Goal: Answer question/provide support: Share knowledge or assist other users

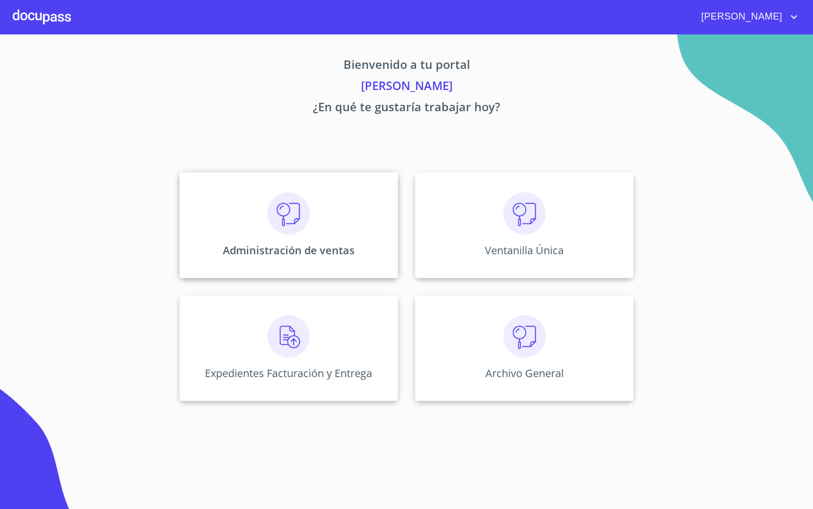
click at [272, 218] on img at bounding box center [288, 213] width 42 height 42
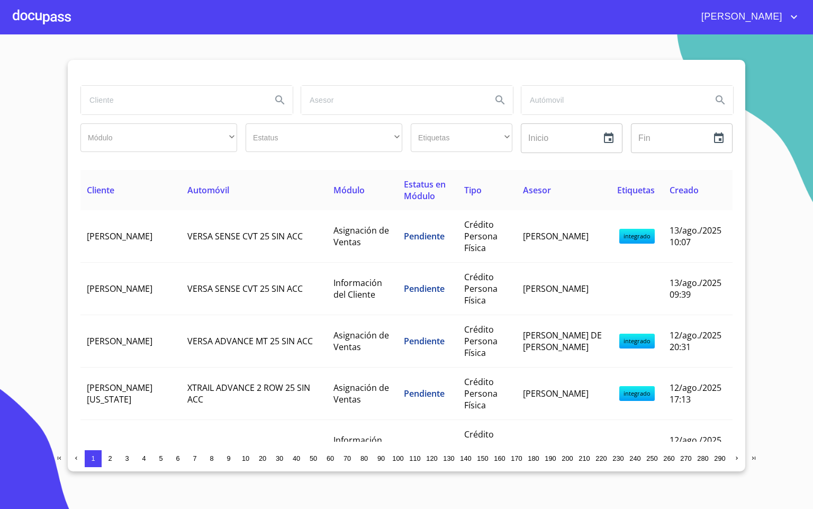
click at [166, 95] on input "search" at bounding box center [172, 100] width 182 height 29
click at [138, 93] on input "search" at bounding box center [172, 100] width 182 height 29
type input "[PERSON_NAME]"
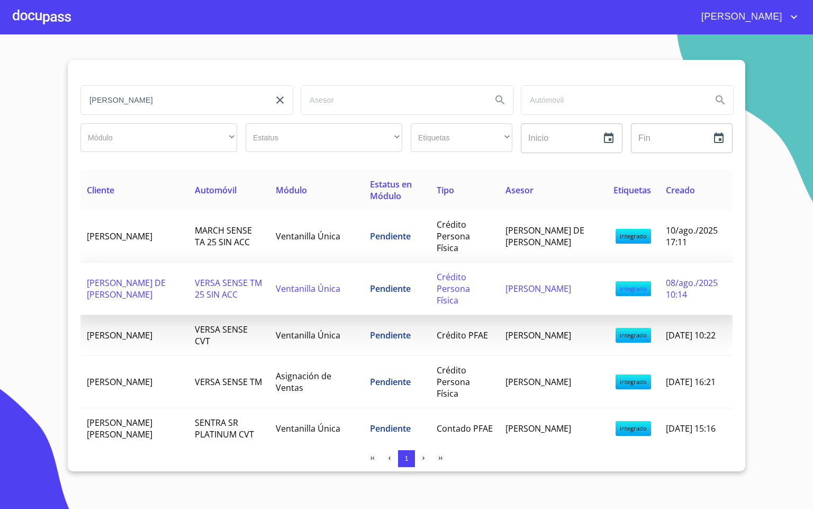
click at [153, 278] on td "[PERSON_NAME] DE [PERSON_NAME]" at bounding box center [134, 289] width 108 height 52
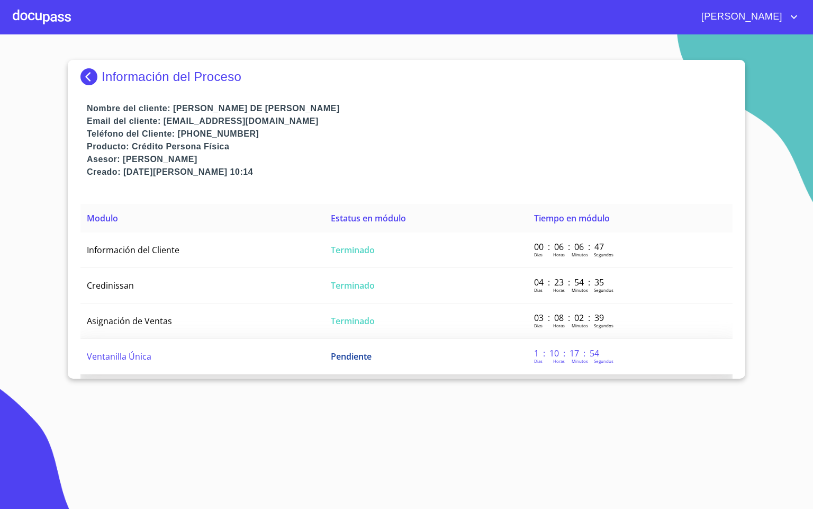
click at [134, 354] on span "Ventanilla Única" at bounding box center [119, 356] width 65 height 12
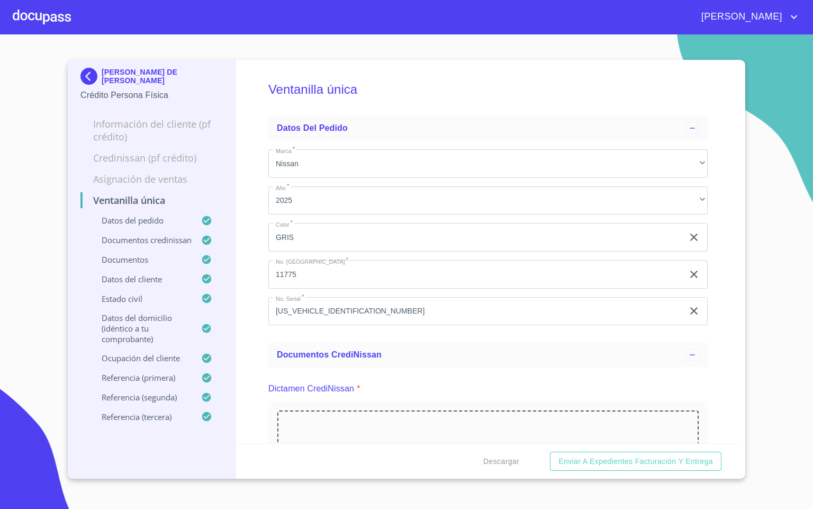
click at [713, 341] on div "Ventanilla única Datos del pedido Marca   * Nissan ​ Año   * 2025 ​ Color   * G…" at bounding box center [488, 251] width 504 height 383
click at [719, 285] on div "Ventanilla única Datos del pedido Marca   * Nissan ​ Año   * 2025 ​ Color   * G…" at bounding box center [488, 251] width 504 height 383
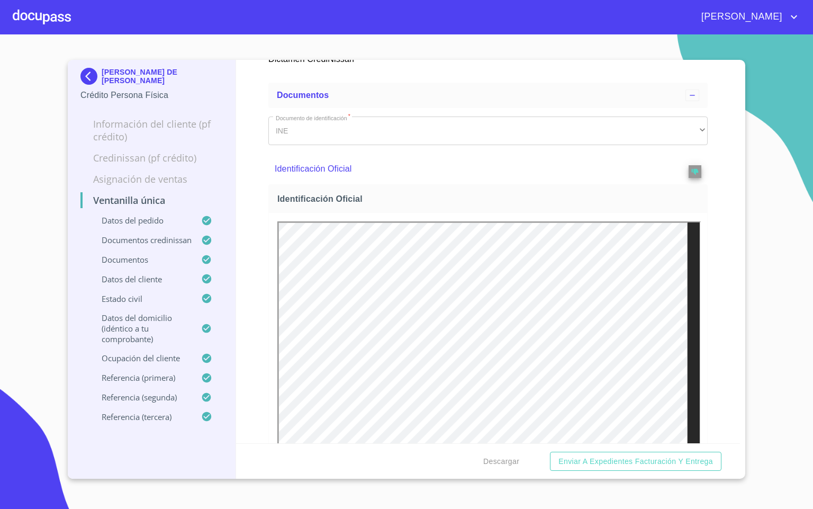
scroll to position [556, 0]
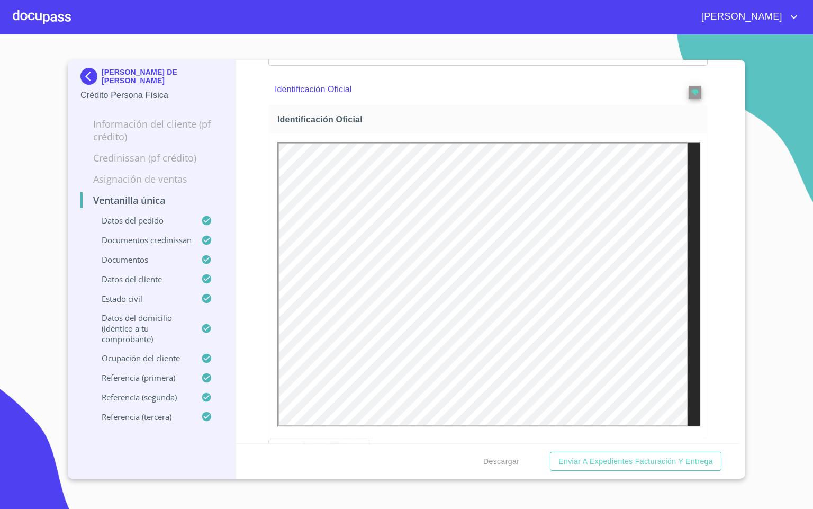
click at [716, 306] on div "Ventanilla única Datos del pedido Marca   * Nissan ​ Año   * 2025 ​ Color   * G…" at bounding box center [488, 251] width 504 height 383
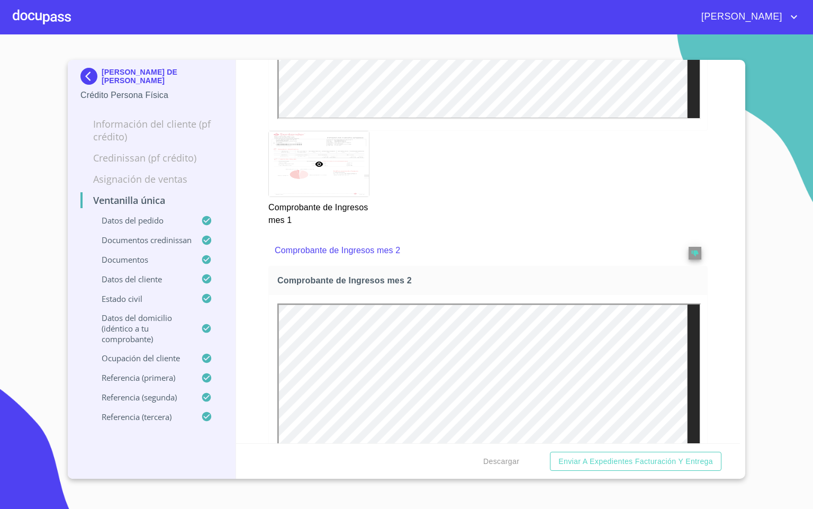
scroll to position [1747, 0]
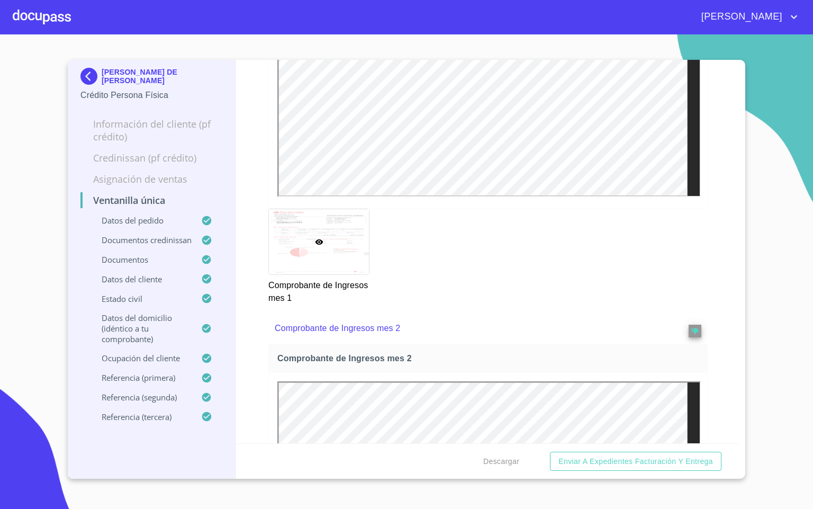
click at [20, 18] on div at bounding box center [42, 17] width 58 height 34
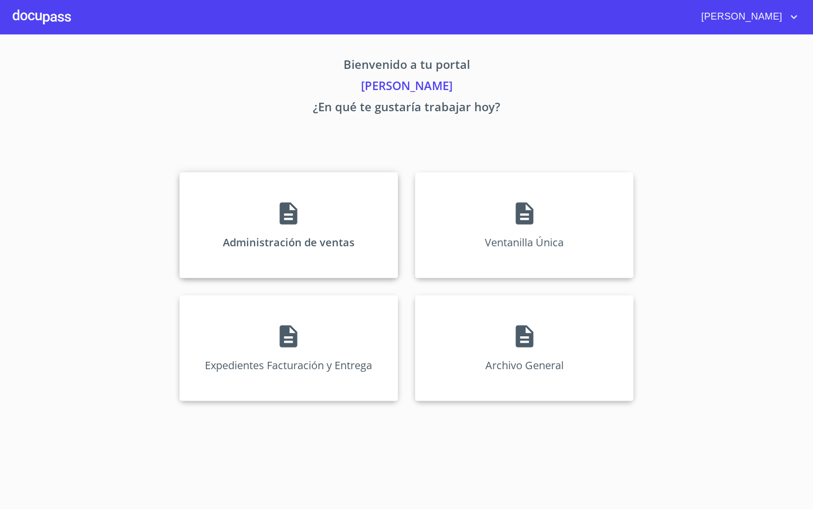
click at [267, 218] on div "Administración de ventas" at bounding box center [288, 225] width 219 height 106
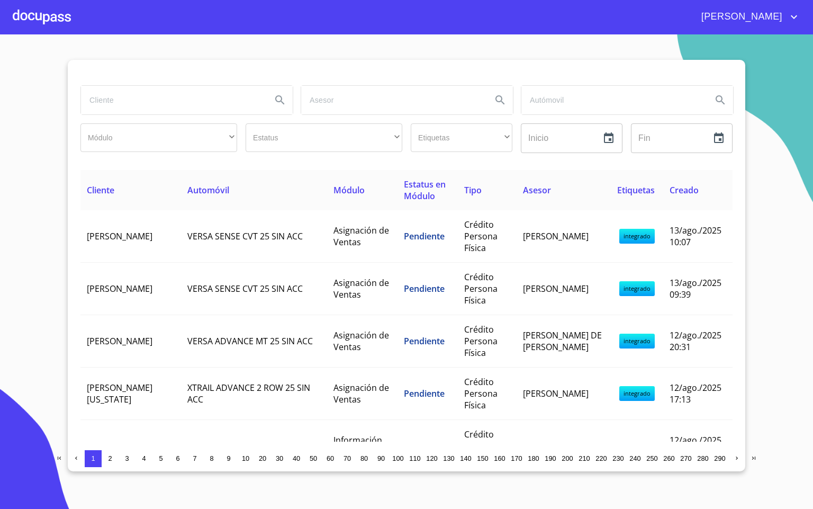
click at [140, 108] on input "search" at bounding box center [172, 100] width 182 height 29
type input "[PERSON_NAME]"
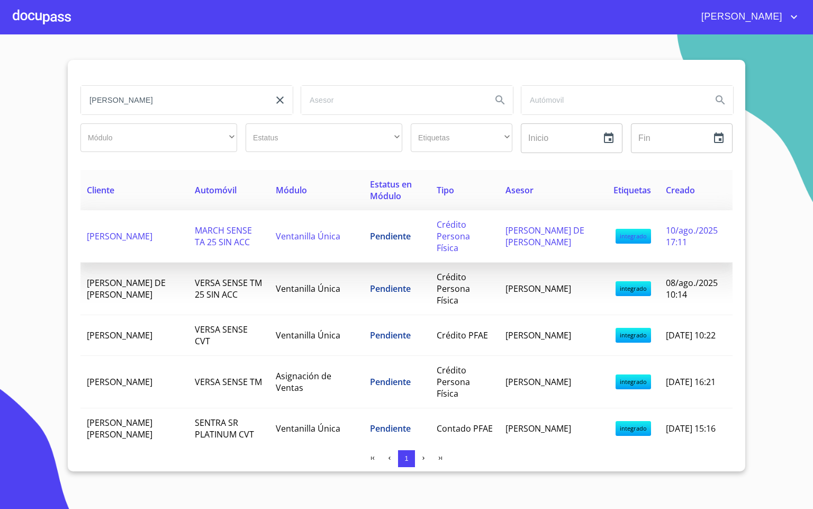
click at [133, 215] on td "[PERSON_NAME]" at bounding box center [134, 236] width 108 height 52
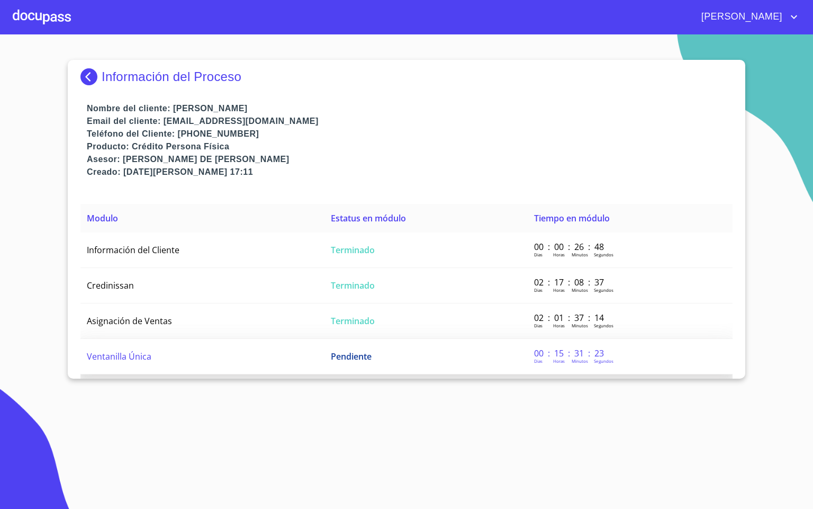
click at [144, 359] on td "Ventanilla Única" at bounding box center [202, 356] width 244 height 35
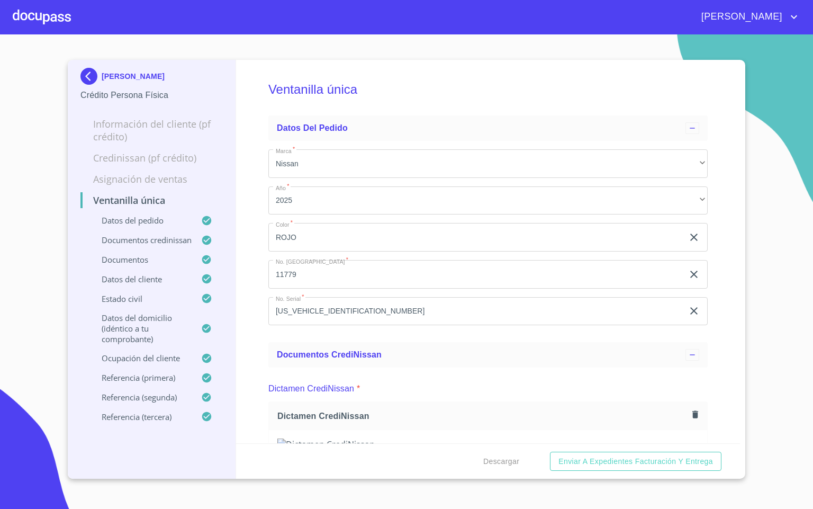
click at [35, 4] on div at bounding box center [42, 17] width 58 height 34
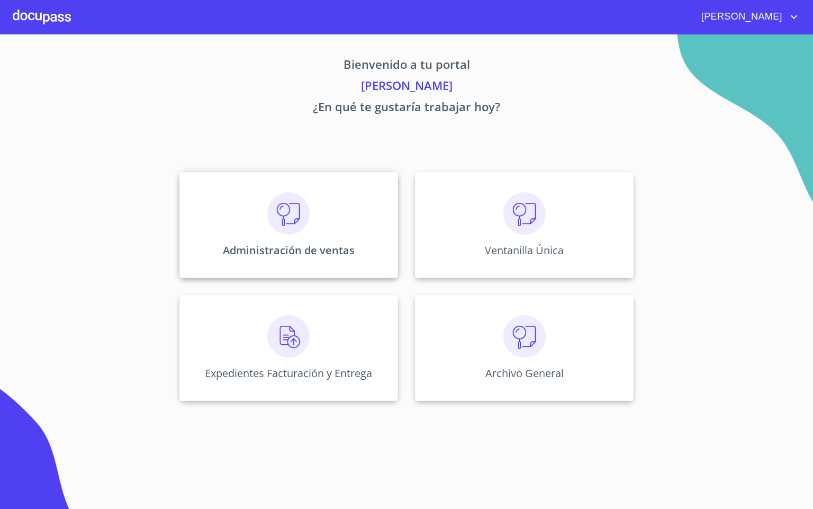
click at [251, 220] on div "Administración de ventas" at bounding box center [288, 225] width 219 height 106
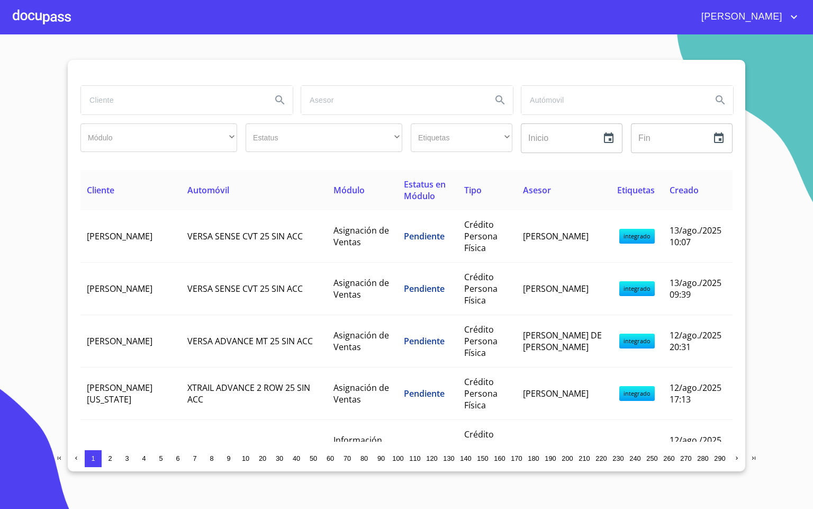
click at [132, 106] on input "search" at bounding box center [172, 100] width 182 height 29
type input "[PERSON_NAME]"
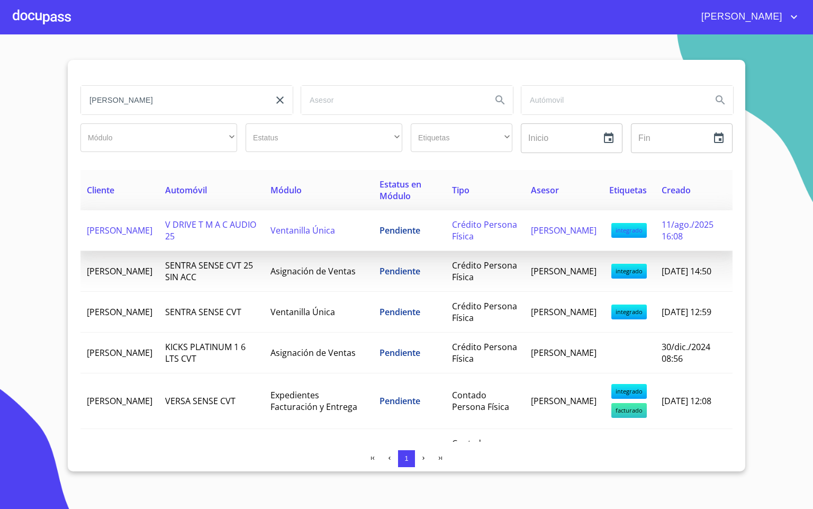
click at [197, 242] on span "V DRIVE T M A C AUDIO 25" at bounding box center [210, 230] width 91 height 23
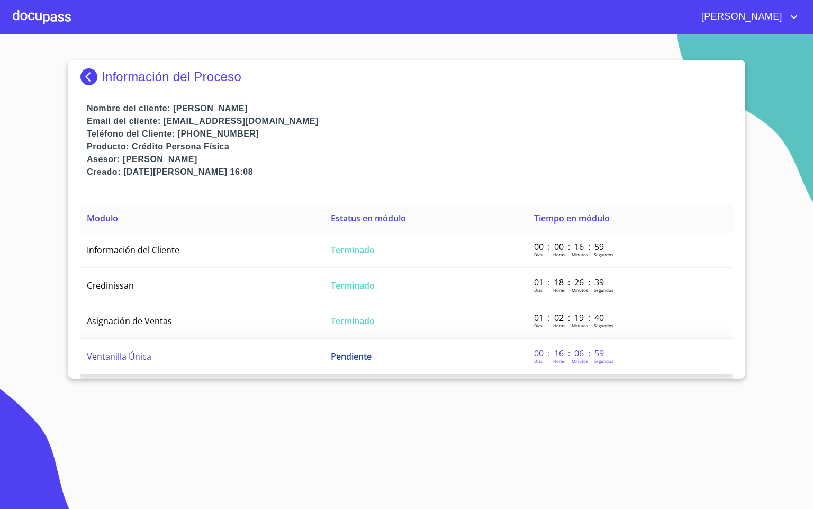
click at [236, 353] on td "Ventanilla Única" at bounding box center [202, 356] width 244 height 35
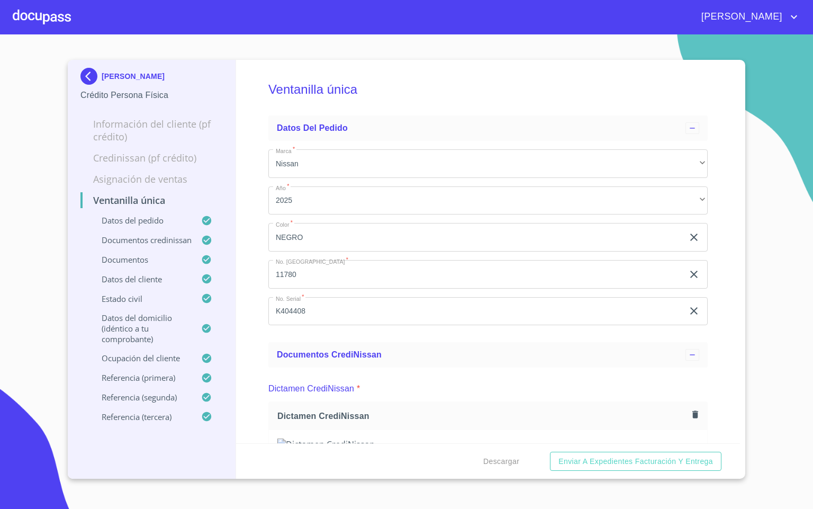
click at [252, 331] on div "Ventanilla única Datos del pedido Marca   * Nissan ​ Año   * 2025 ​ Color   * N…" at bounding box center [488, 251] width 504 height 383
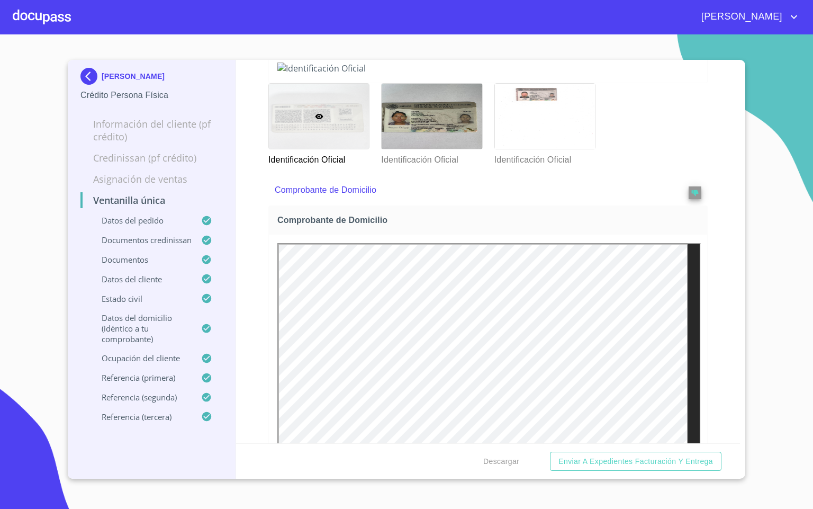
scroll to position [556, 0]
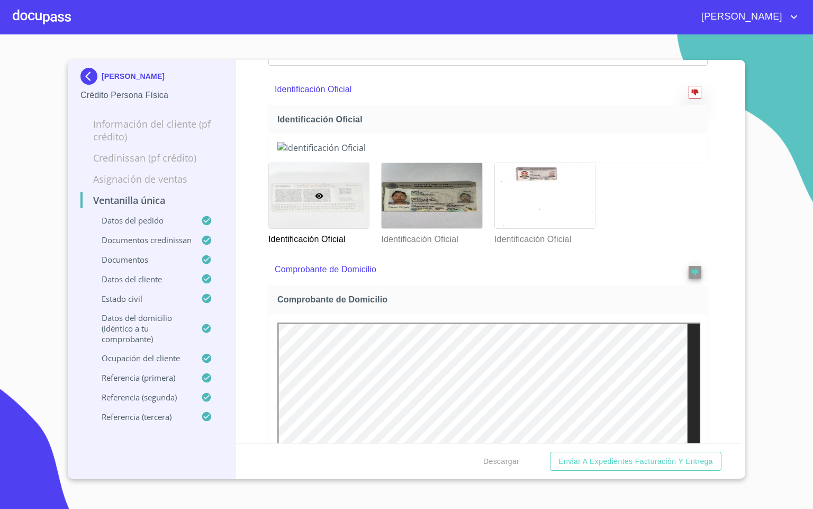
click at [691, 96] on icon "reject" at bounding box center [694, 91] width 7 height 7
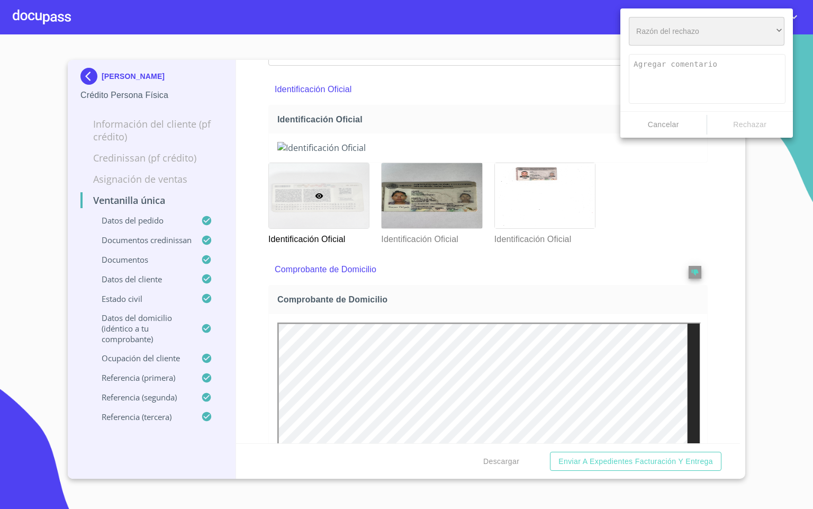
click at [661, 32] on div "​" at bounding box center [707, 31] width 156 height 29
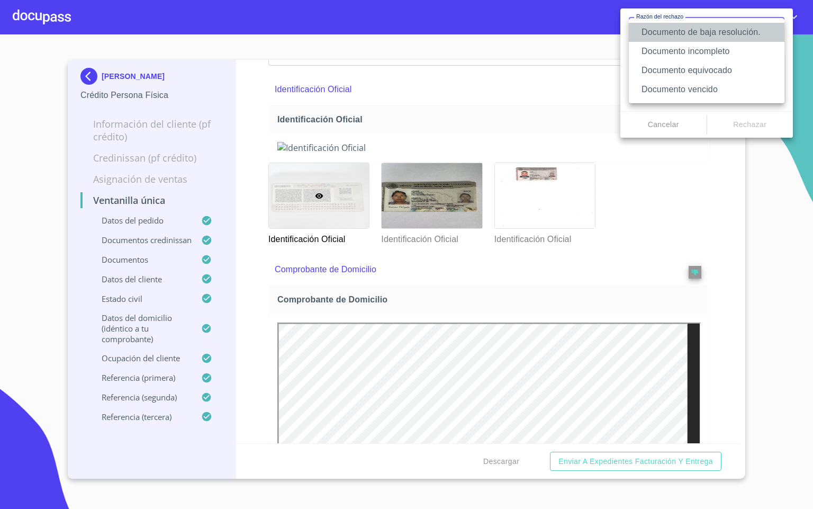
click at [718, 37] on li "Documento de baja resolución." at bounding box center [707, 32] width 156 height 19
type textarea "Favor de enviar de nuevo documento perfectamente claro, puede ser foto o escane…"
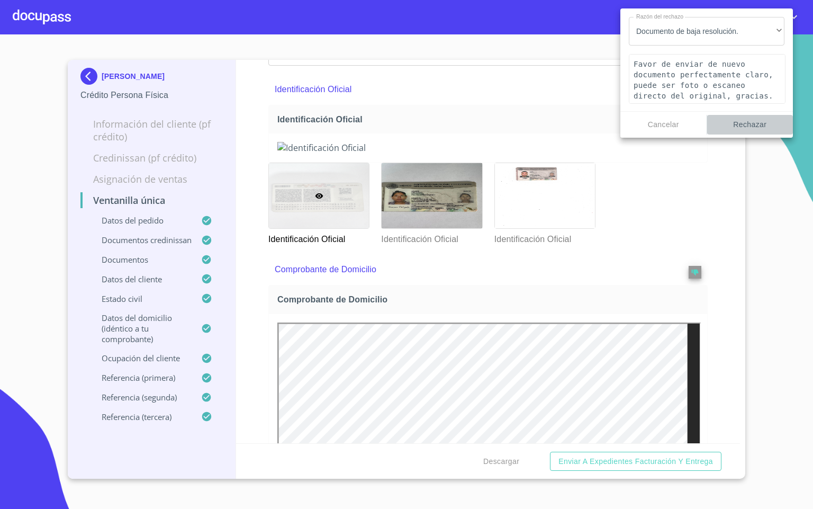
click at [763, 119] on span "Rechazar" at bounding box center [750, 124] width 78 height 13
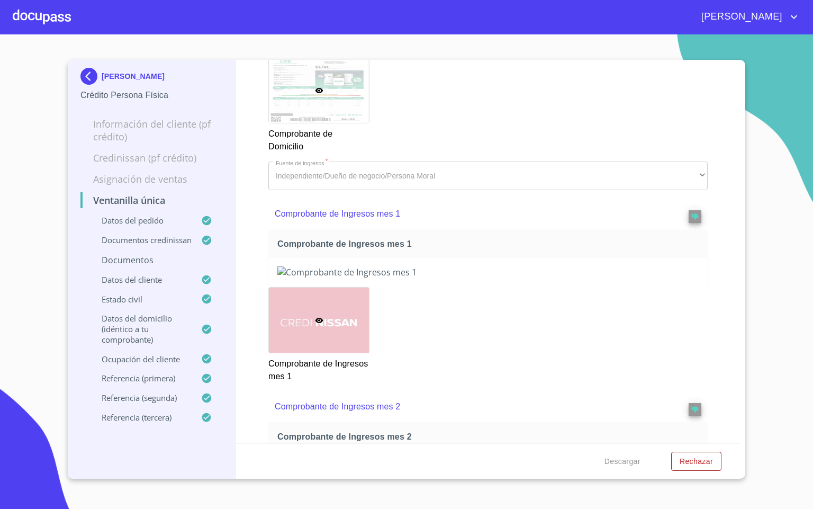
scroll to position [1191, 0]
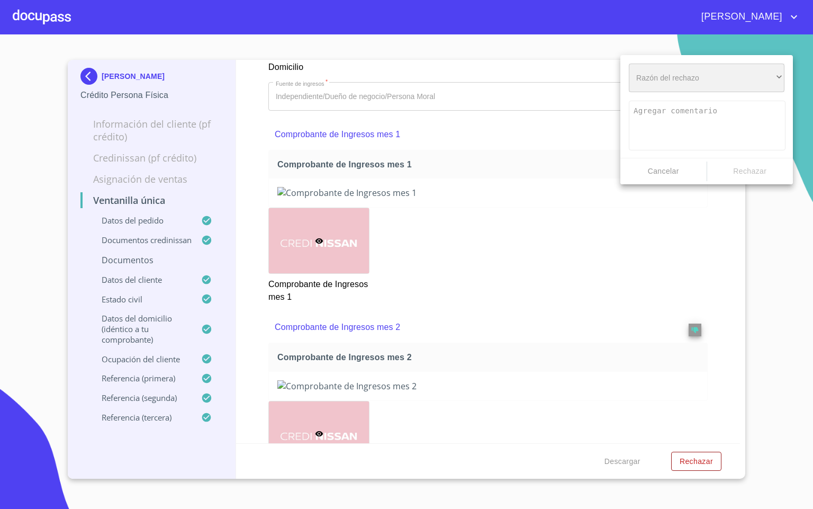
click at [694, 69] on div "​" at bounding box center [707, 78] width 156 height 29
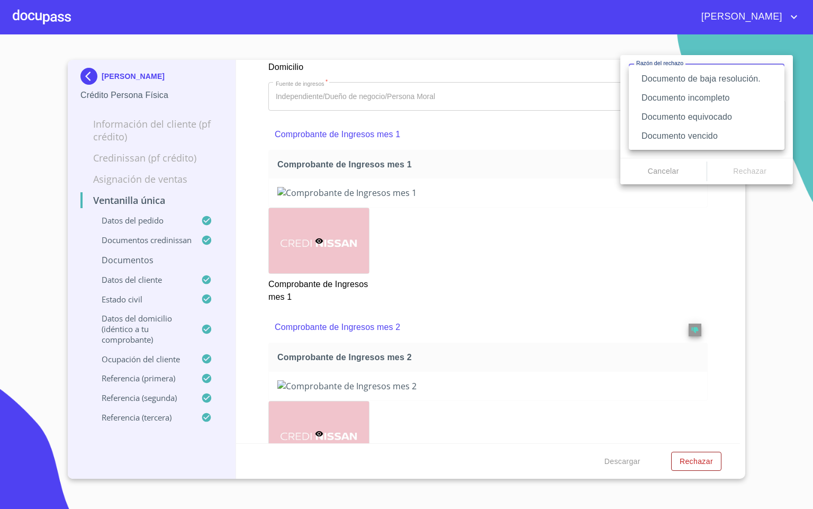
click at [718, 110] on li "Documento equivocado" at bounding box center [707, 116] width 156 height 19
type textarea "Favor de enviar de nuevo documento correcto según lo requiere el campo, puede s…"
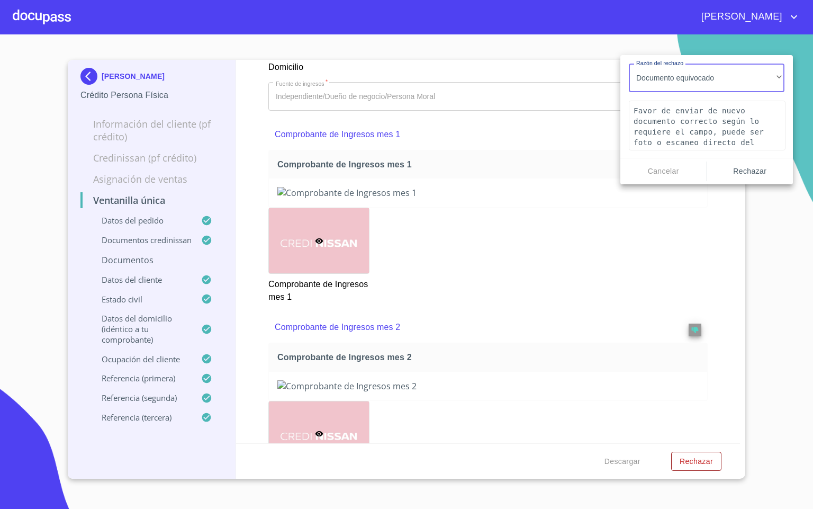
drag, startPoint x: 732, startPoint y: 178, endPoint x: 736, endPoint y: 169, distance: 9.7
click at [733, 178] on button "Rechazar" at bounding box center [750, 171] width 86 height 20
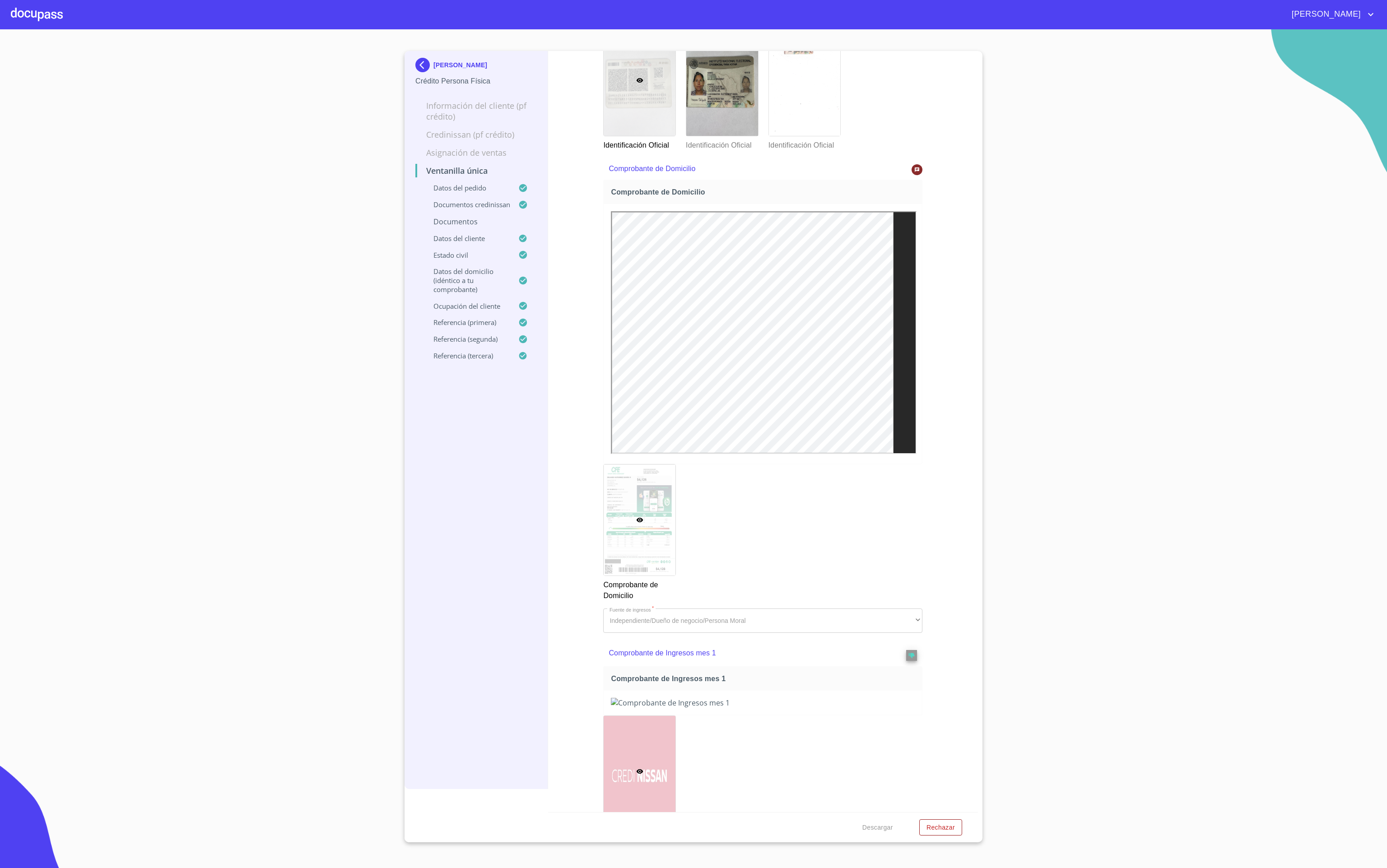
scroll to position [541, 0]
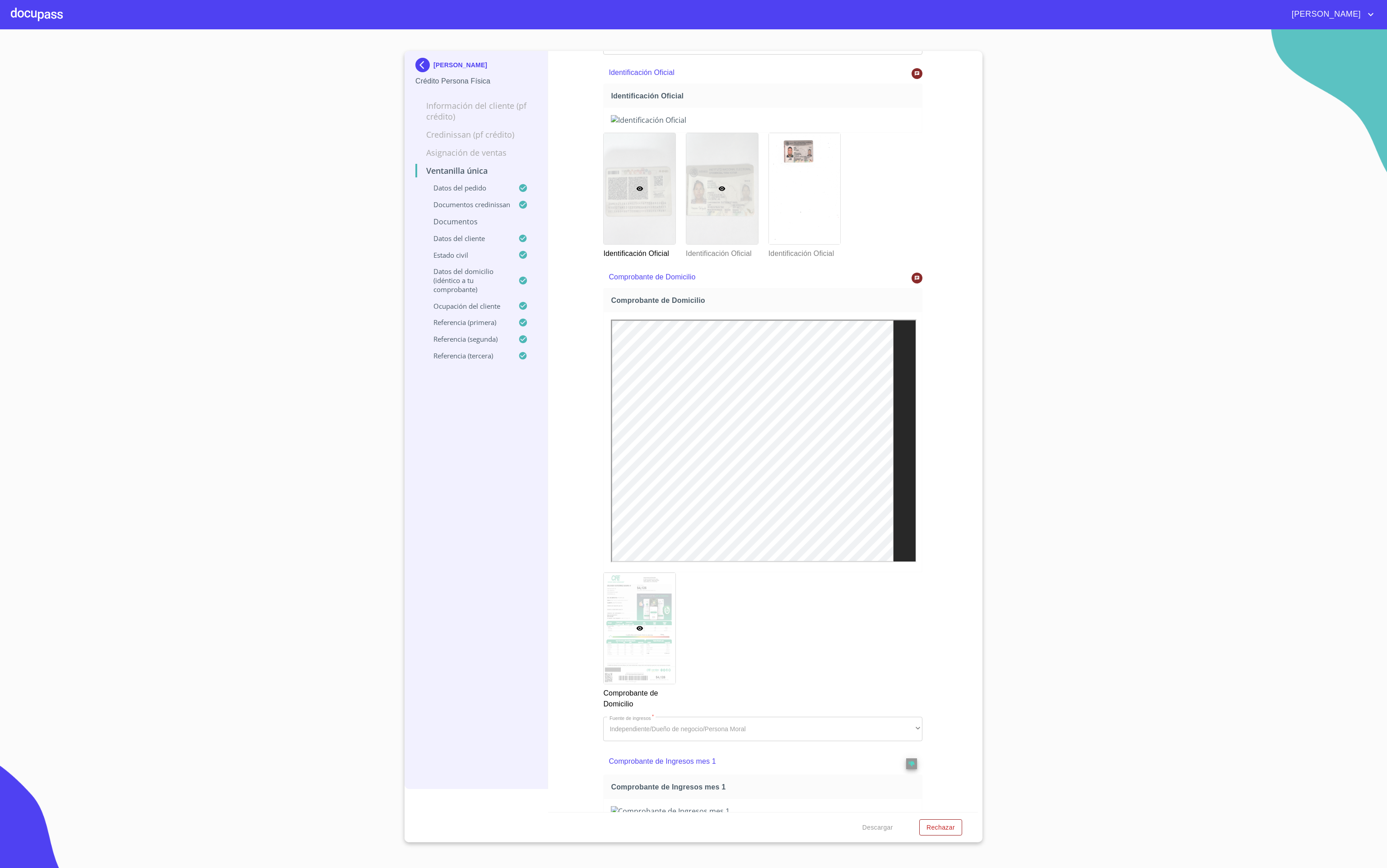
click at [693, 244] on div at bounding box center [722, 188] width 72 height 111
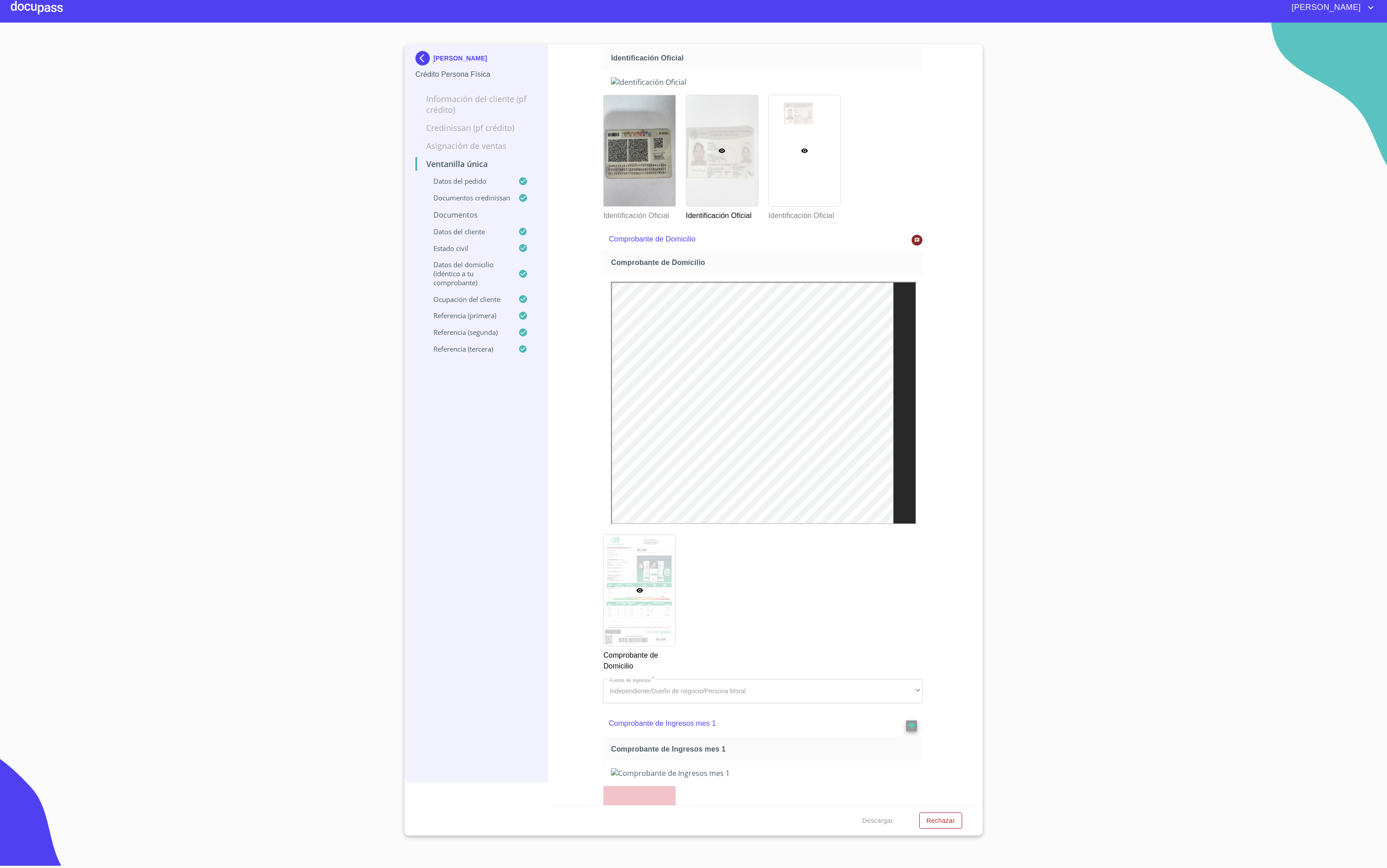
click at [693, 206] on div at bounding box center [804, 151] width 72 height 111
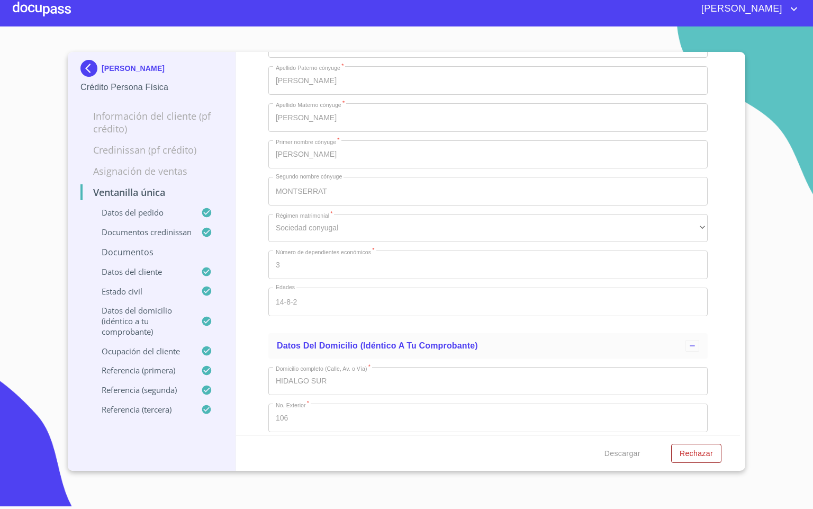
scroll to position [4086, 0]
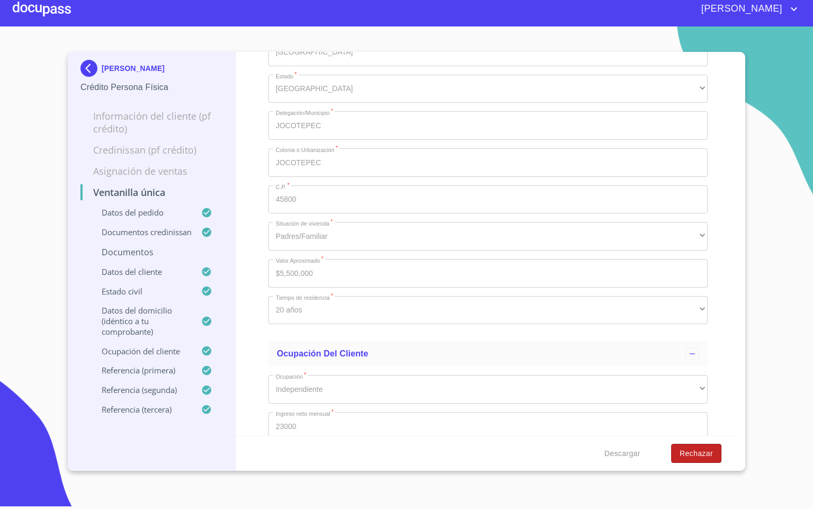
click at [694, 453] on span "Rechazar" at bounding box center [696, 453] width 33 height 13
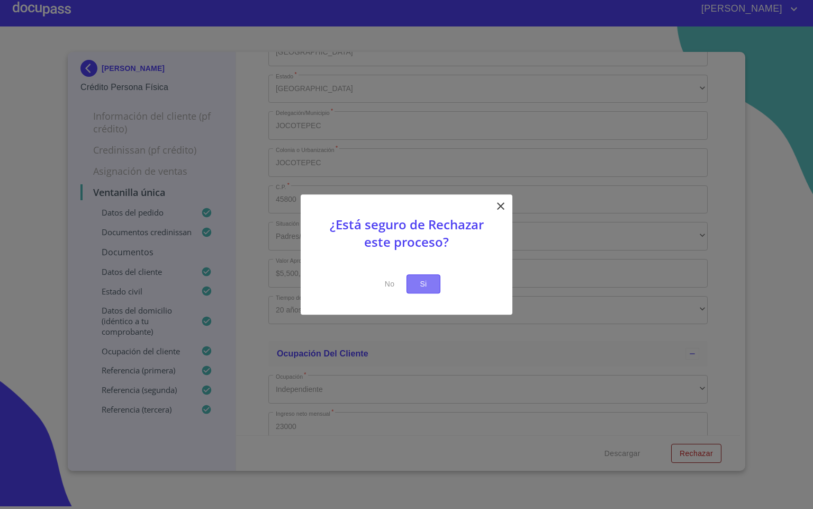
click at [424, 288] on span "Si" at bounding box center [423, 283] width 17 height 13
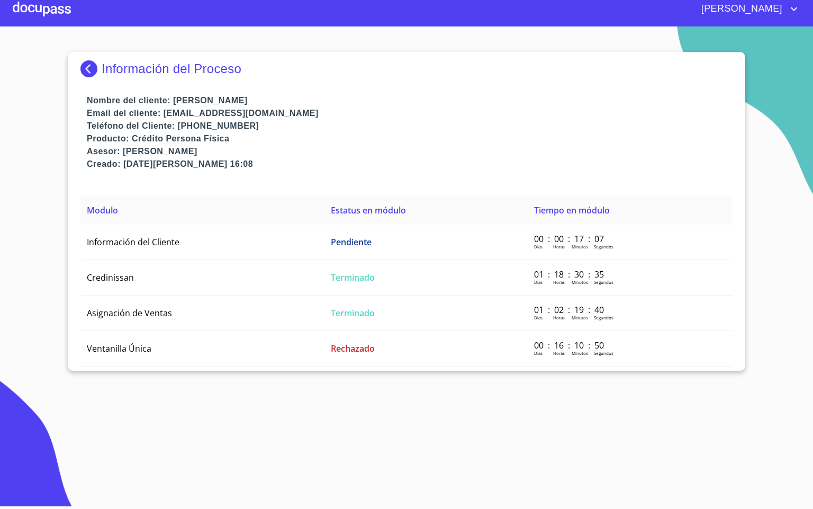
click at [53, 17] on div at bounding box center [42, 9] width 58 height 34
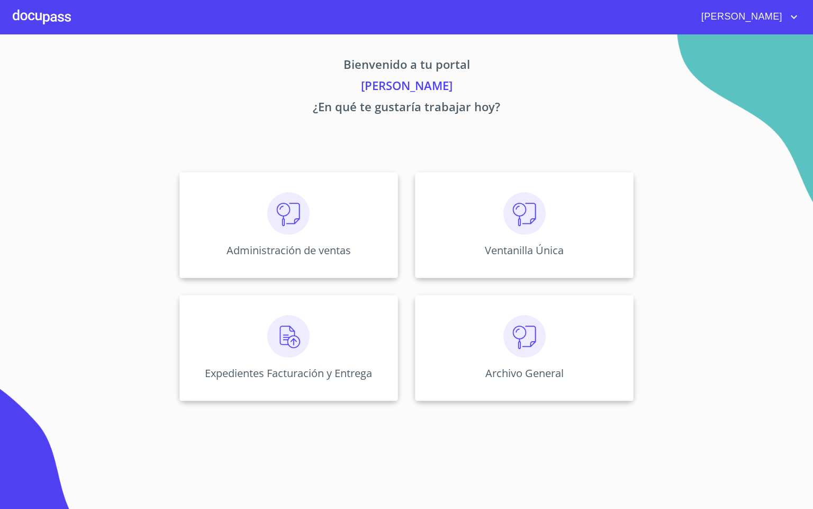
click at [272, 159] on div "Bienvenido a tu portal [PERSON_NAME] ¿En qué te gustaría trabajar [DATE]? Admin…" at bounding box center [406, 220] width 677 height 373
click at [294, 228] on img at bounding box center [288, 213] width 42 height 42
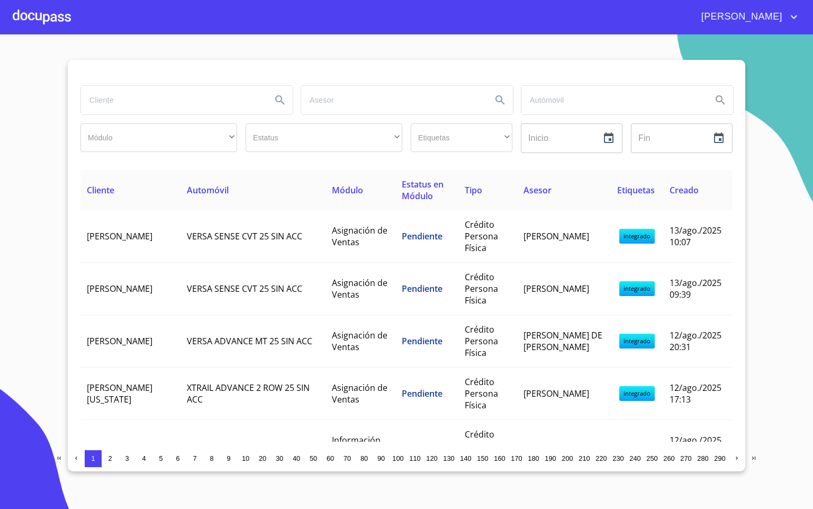
click at [171, 108] on input "search" at bounding box center [172, 100] width 182 height 29
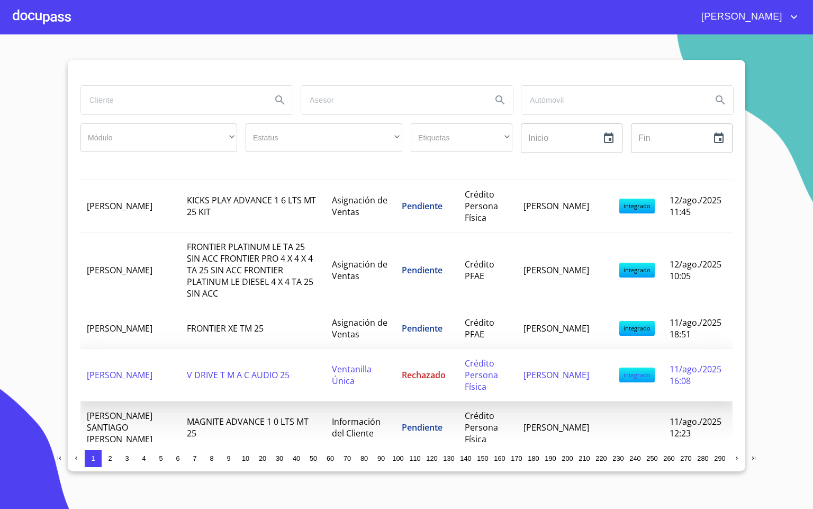
scroll to position [318, 0]
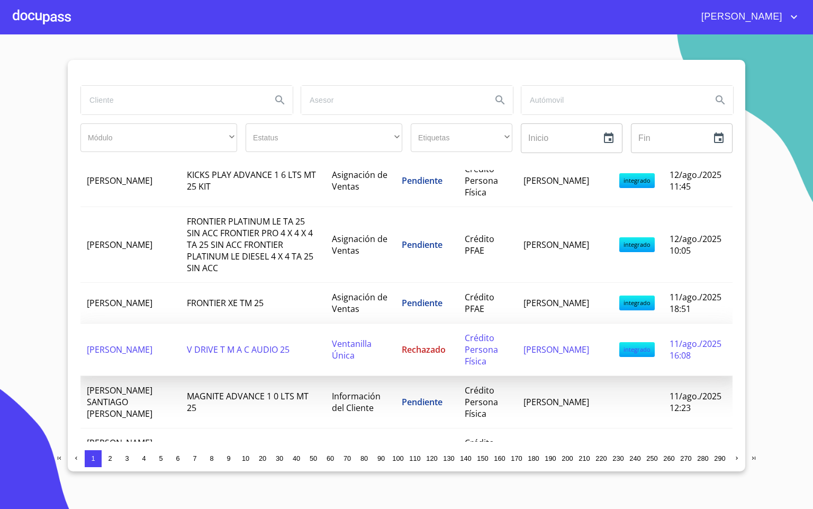
click at [151, 340] on td "[PERSON_NAME]" at bounding box center [130, 349] width 100 height 52
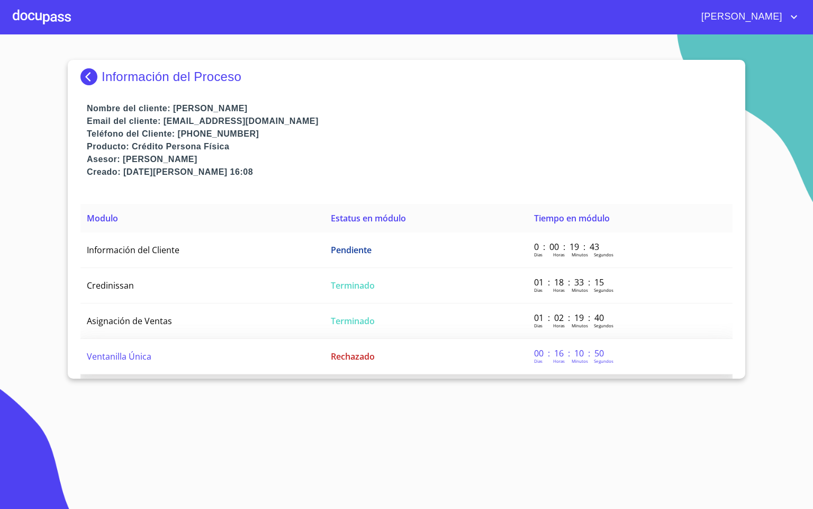
drag, startPoint x: 245, startPoint y: 359, endPoint x: 239, endPoint y: 359, distance: 5.8
click at [239, 359] on td "Ventanilla Única" at bounding box center [202, 356] width 244 height 35
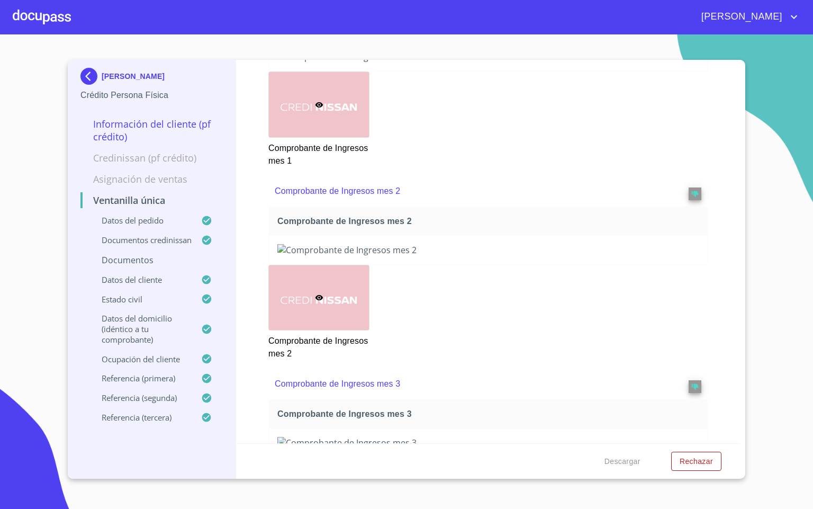
scroll to position [1312, 0]
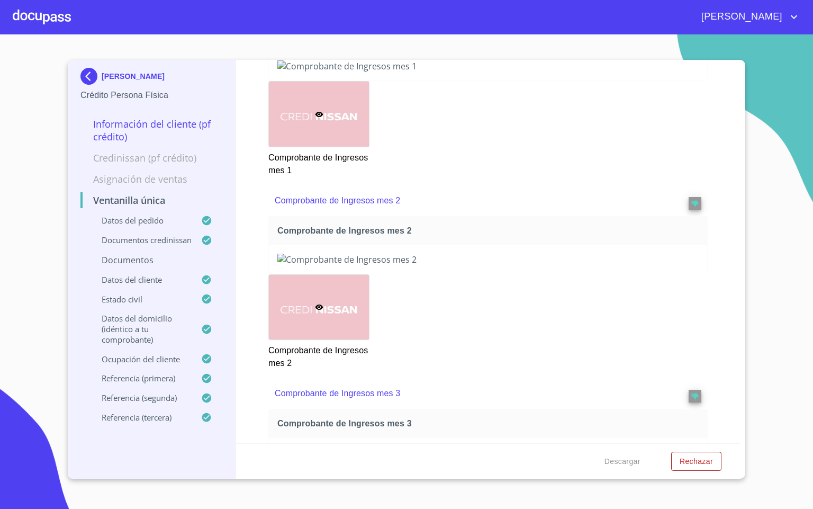
click at [41, 16] on div at bounding box center [42, 17] width 58 height 34
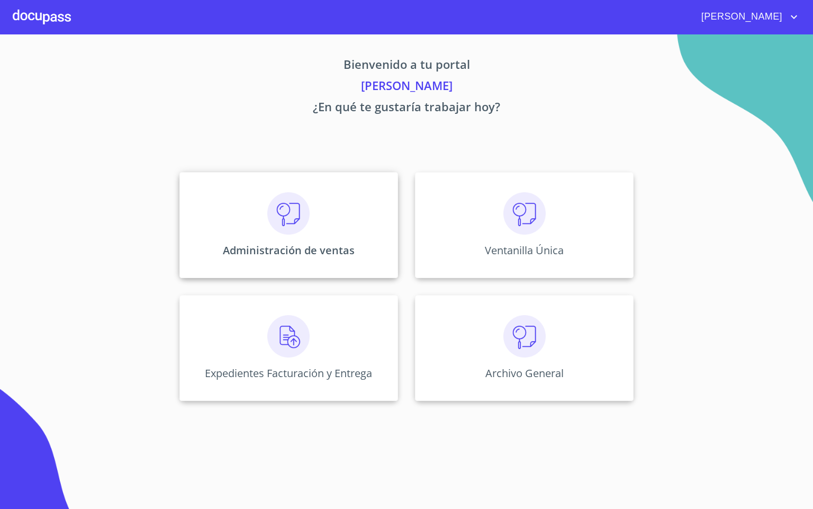
click at [297, 221] on img at bounding box center [288, 213] width 42 height 42
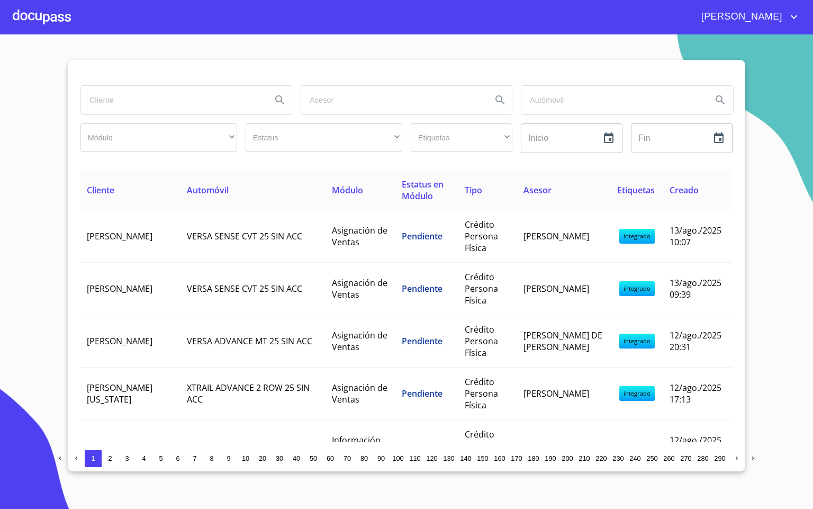
click at [115, 106] on input "search" at bounding box center [172, 100] width 182 height 29
drag, startPoint x: 115, startPoint y: 106, endPoint x: 98, endPoint y: 97, distance: 18.7
click at [98, 97] on input "search" at bounding box center [172, 100] width 182 height 29
type input "[PERSON_NAME]"
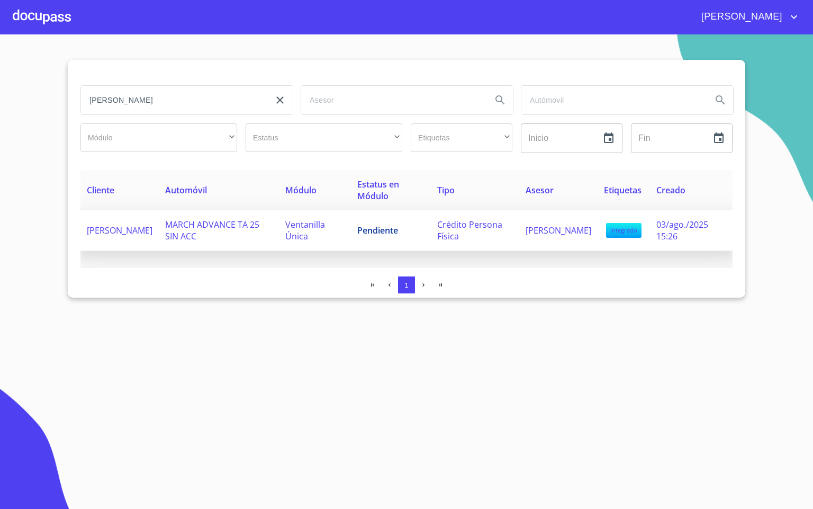
click at [351, 240] on tr "[PERSON_NAME] MARCH ADVANCE TA 25 SIN ACC Ventanilla Única Pendiente Crédito Pe…" at bounding box center [406, 230] width 652 height 41
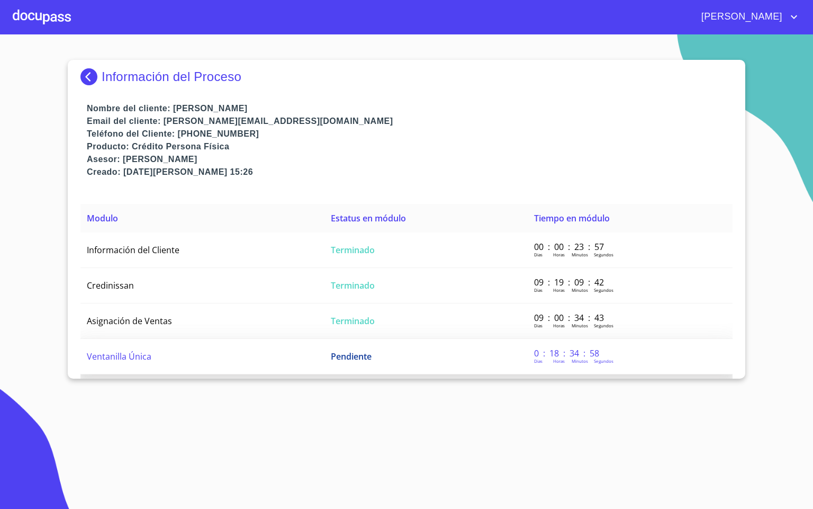
click at [102, 352] on span "Ventanilla Única" at bounding box center [119, 356] width 65 height 12
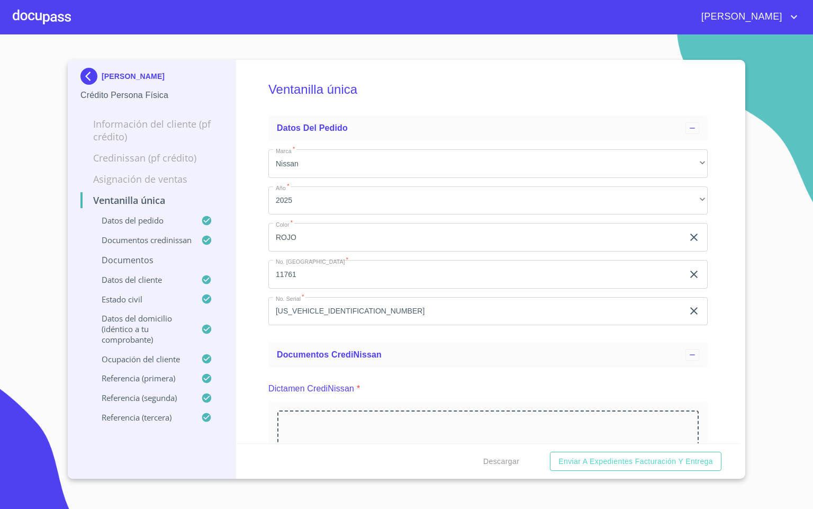
click at [251, 353] on div "Ventanilla única Datos del pedido Marca   * Nissan ​ Año   * 2025 ​ Color   * R…" at bounding box center [488, 251] width 504 height 383
drag, startPoint x: 0, startPoint y: 0, endPoint x: 236, endPoint y: 377, distance: 444.4
click at [236, 377] on div "Ventanilla única Datos del pedido Marca   * Nissan ​ Año   * 2025 ​ Color   * R…" at bounding box center [488, 251] width 504 height 383
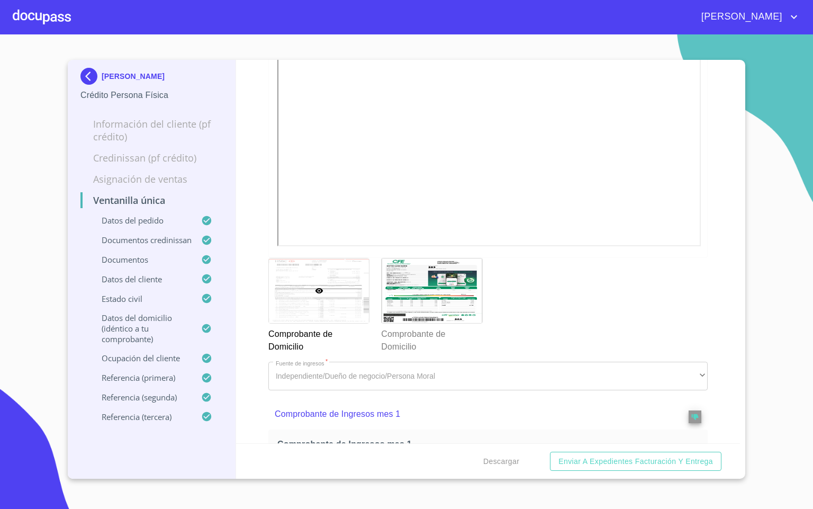
scroll to position [1191, 0]
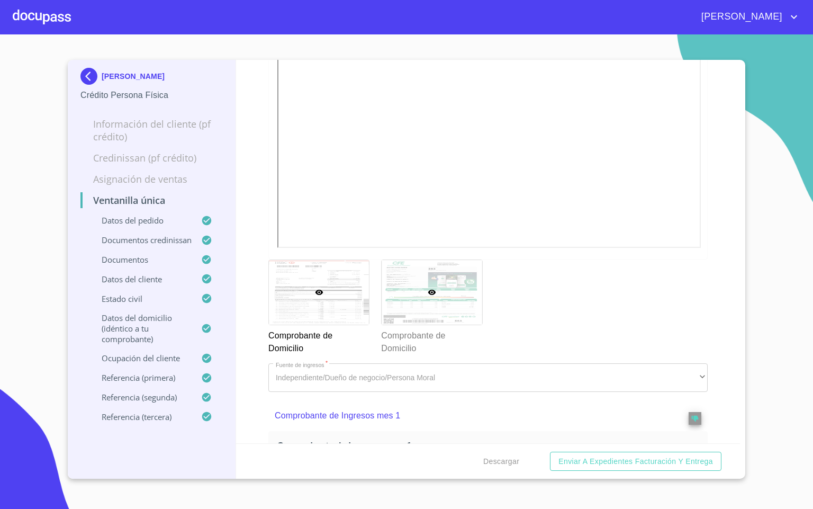
click at [471, 325] on div at bounding box center [432, 292] width 100 height 65
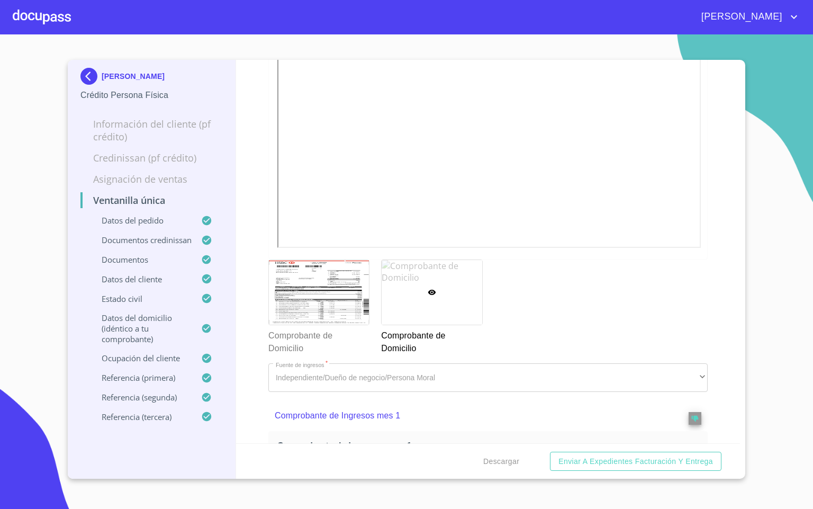
scroll to position [8, 0]
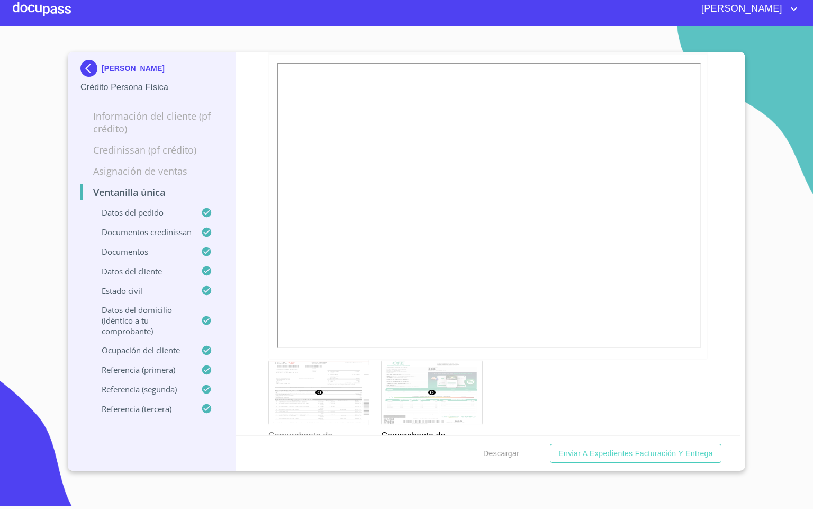
drag, startPoint x: 335, startPoint y: 422, endPoint x: 330, endPoint y: 418, distance: 6.4
click at [331, 420] on div at bounding box center [319, 392] width 100 height 65
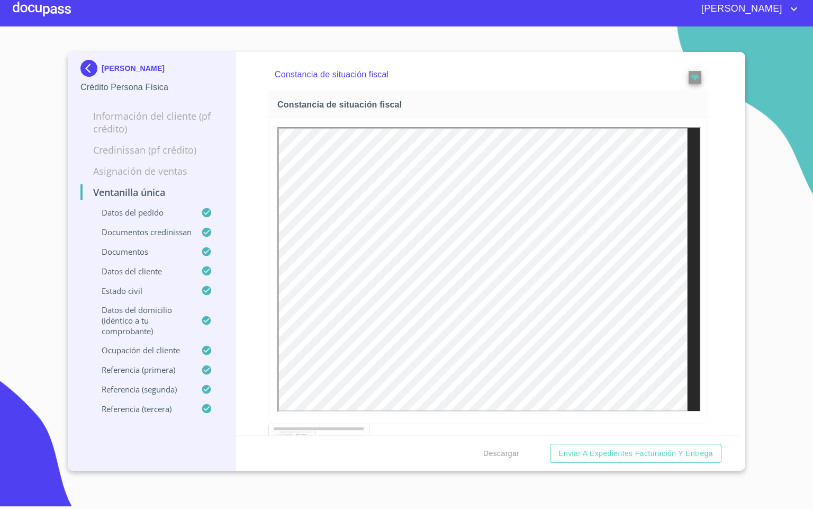
scroll to position [3465, 0]
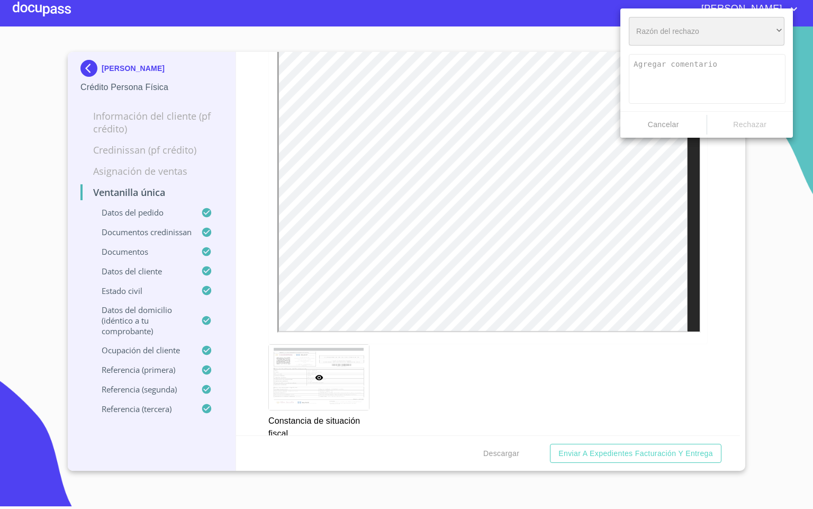
click at [711, 37] on div "​" at bounding box center [707, 31] width 156 height 29
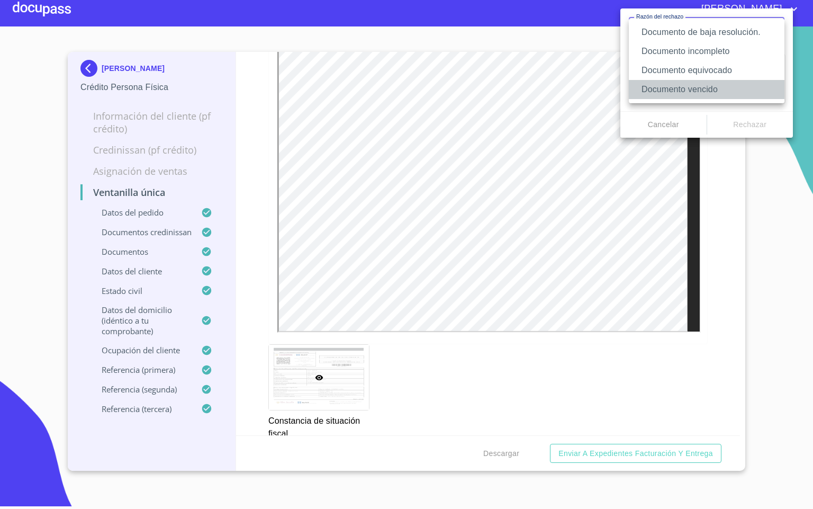
click at [737, 89] on li "Documento vencido" at bounding box center [707, 89] width 156 height 19
type textarea "Favor de enviar de nuevo documento con fecha no mayor a 60 días, puede ser foto…"
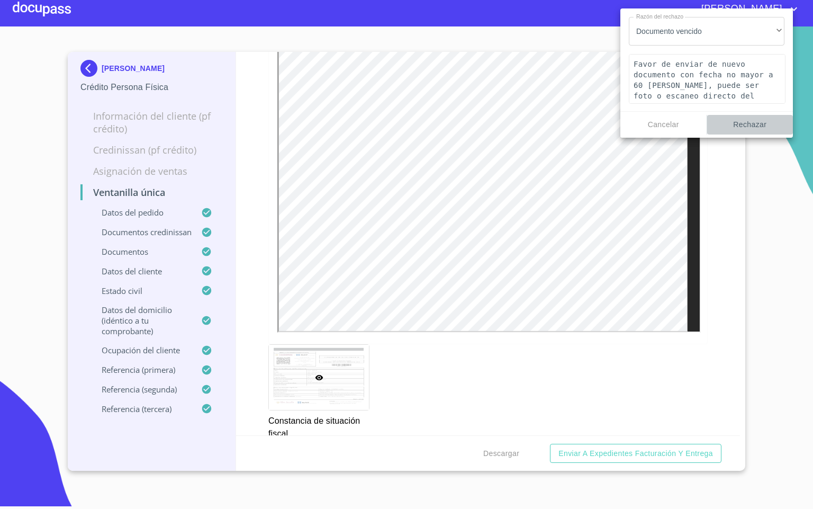
drag, startPoint x: 763, startPoint y: 126, endPoint x: 763, endPoint y: 133, distance: 7.4
click at [763, 133] on button "Rechazar" at bounding box center [750, 125] width 86 height 20
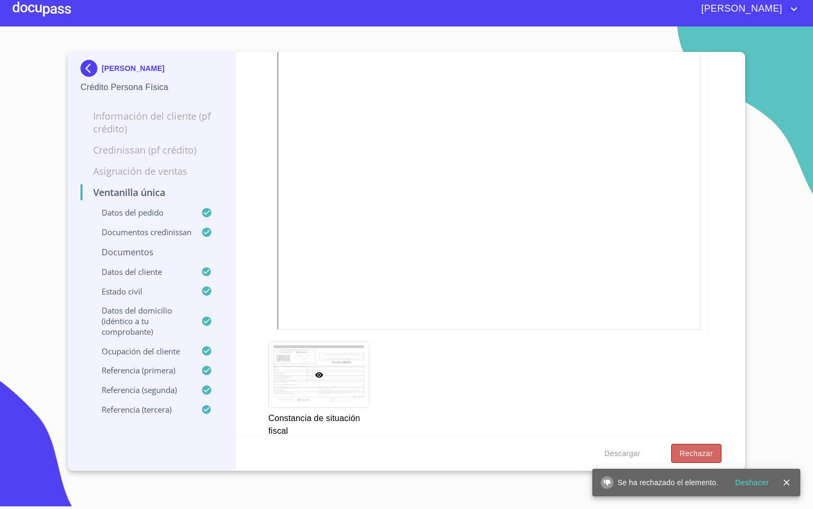
click at [688, 445] on button "Rechazar" at bounding box center [696, 454] width 50 height 20
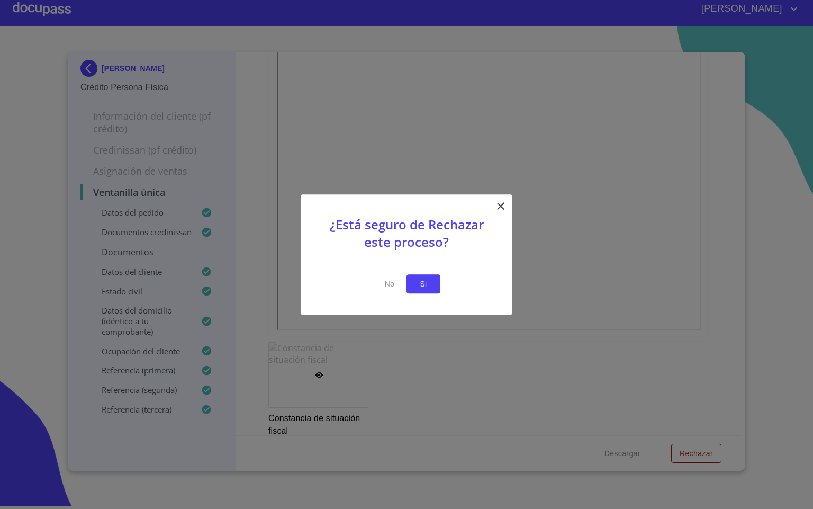
drag, startPoint x: 420, startPoint y: 297, endPoint x: 407, endPoint y: 286, distance: 16.9
click at [407, 286] on button "Si" at bounding box center [423, 284] width 34 height 20
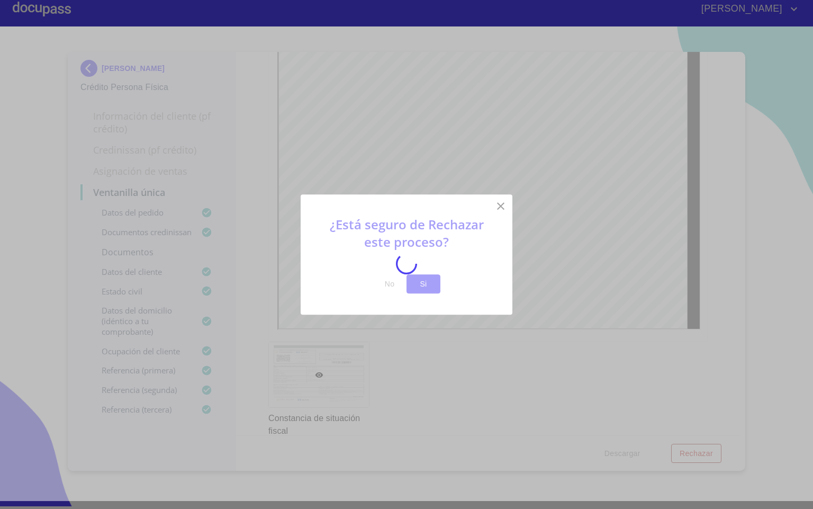
scroll to position [0, 0]
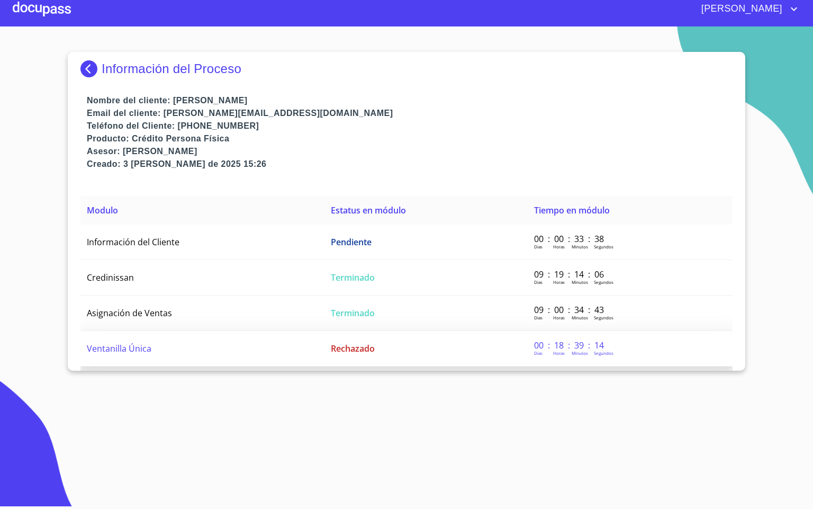
click at [202, 356] on td "Ventanilla Única" at bounding box center [202, 348] width 244 height 35
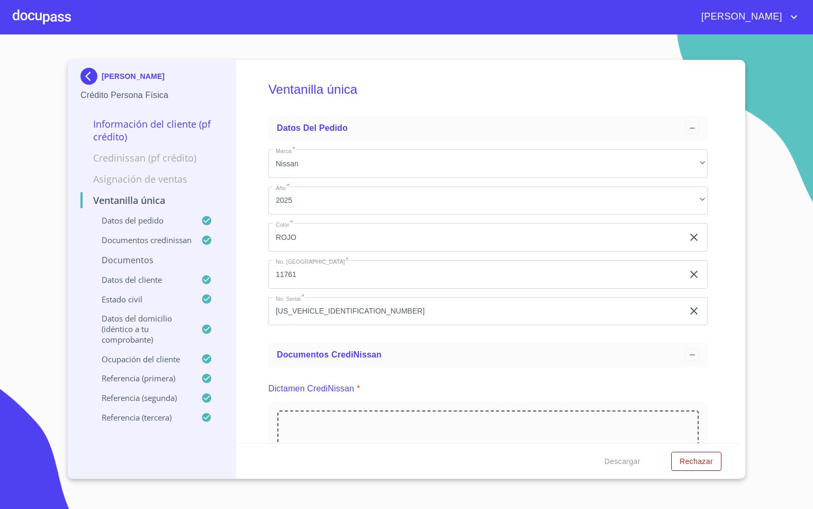
click at [255, 382] on div "Ventanilla única Datos del pedido Marca   * Nissan ​ Año   * 2025 ​ Color   * R…" at bounding box center [488, 251] width 504 height 383
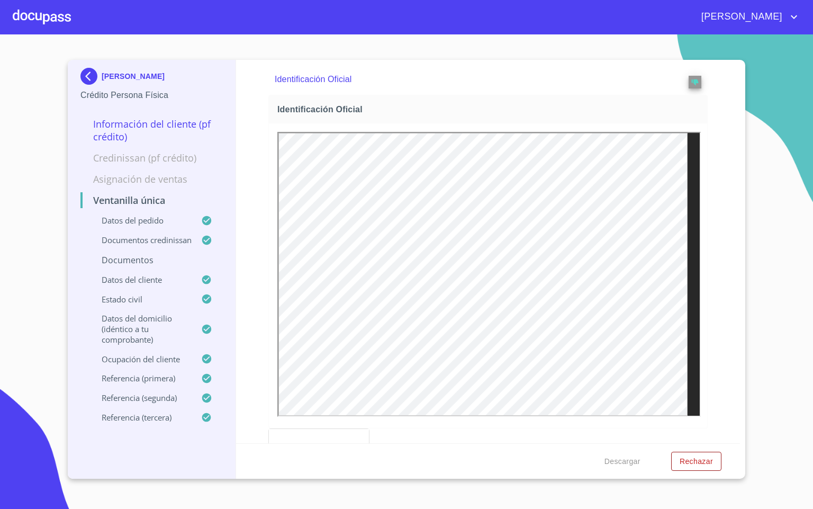
scroll to position [556, 0]
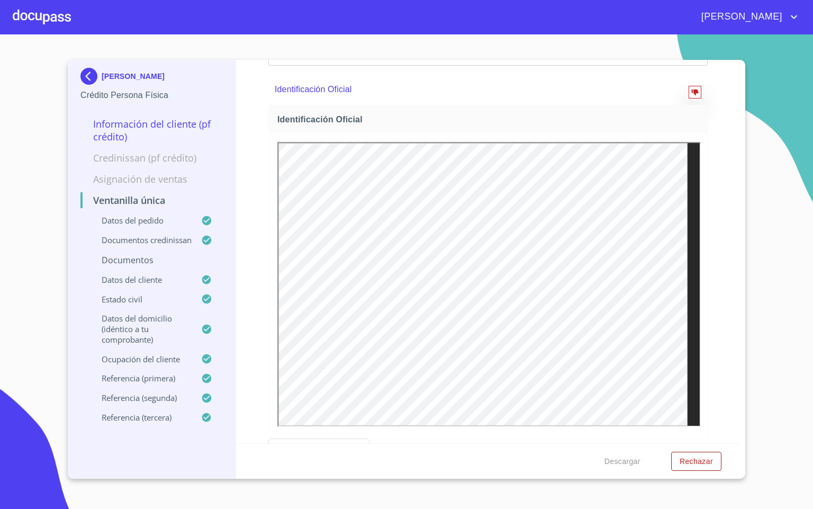
click at [689, 96] on span "reject" at bounding box center [695, 91] width 12 height 7
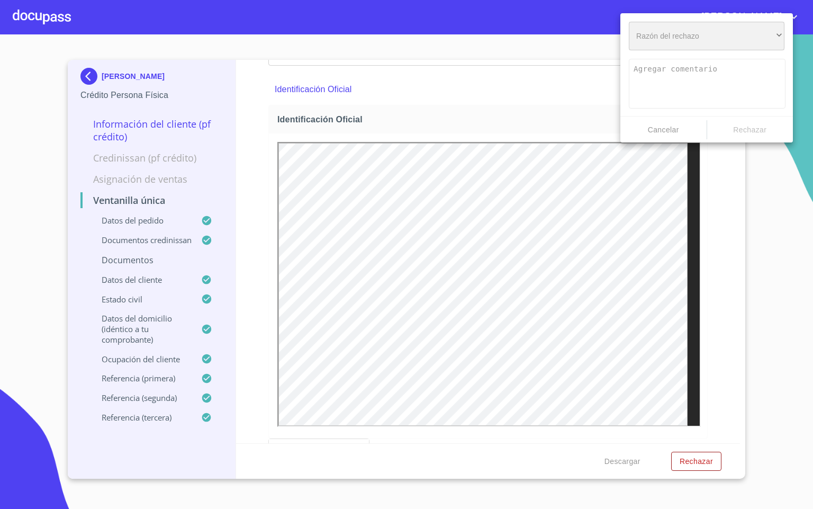
click at [672, 43] on div "​" at bounding box center [707, 36] width 156 height 29
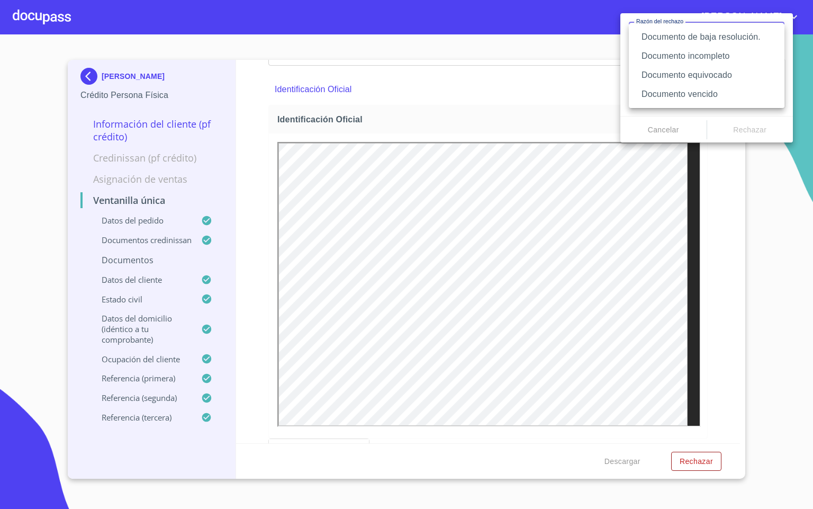
click at [728, 37] on li "Documento de baja resolución." at bounding box center [707, 37] width 156 height 19
type textarea "Favor de enviar de nuevo documento perfectamente claro, puede ser foto o escane…"
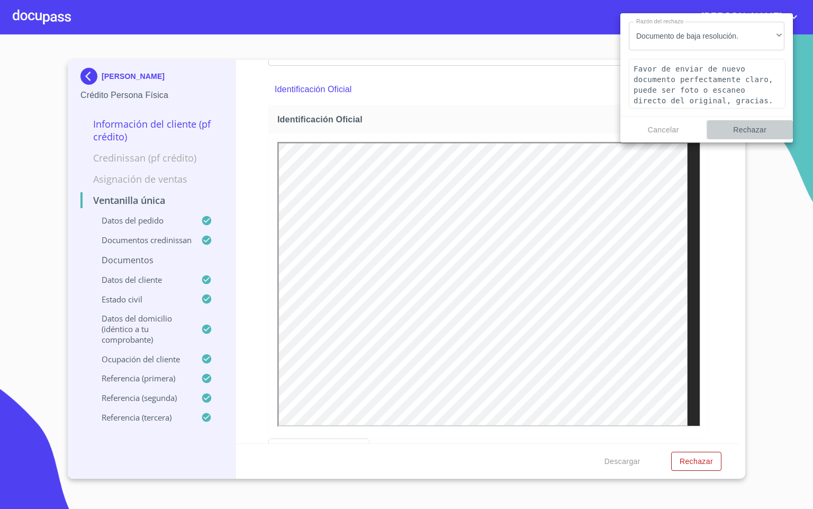
click at [755, 133] on span "Rechazar" at bounding box center [750, 129] width 78 height 13
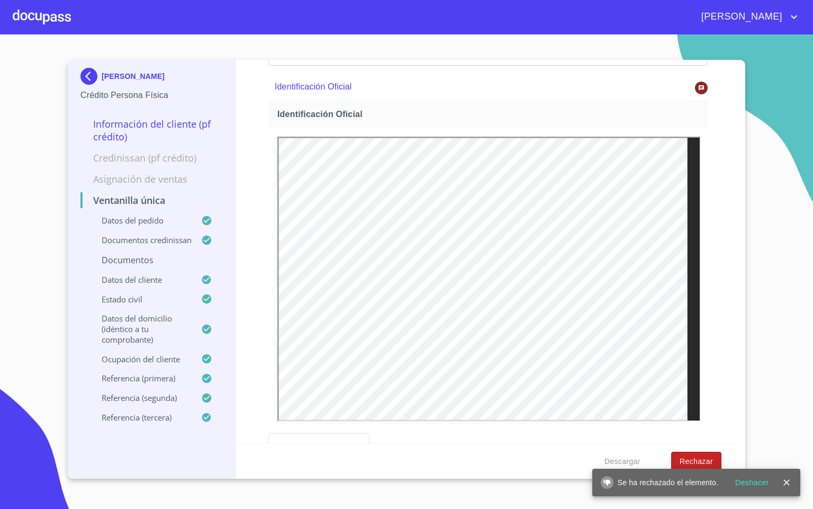
click at [694, 458] on span "Rechazar" at bounding box center [696, 461] width 33 height 13
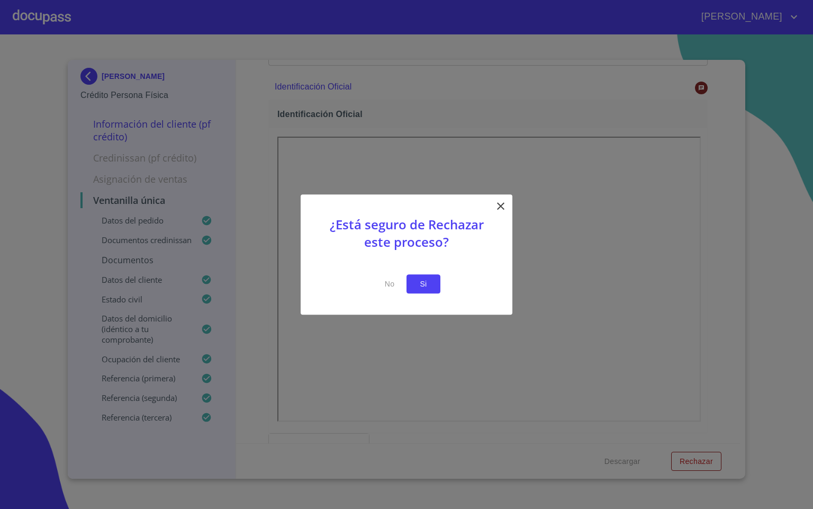
click at [426, 291] on button "Si" at bounding box center [423, 284] width 34 height 20
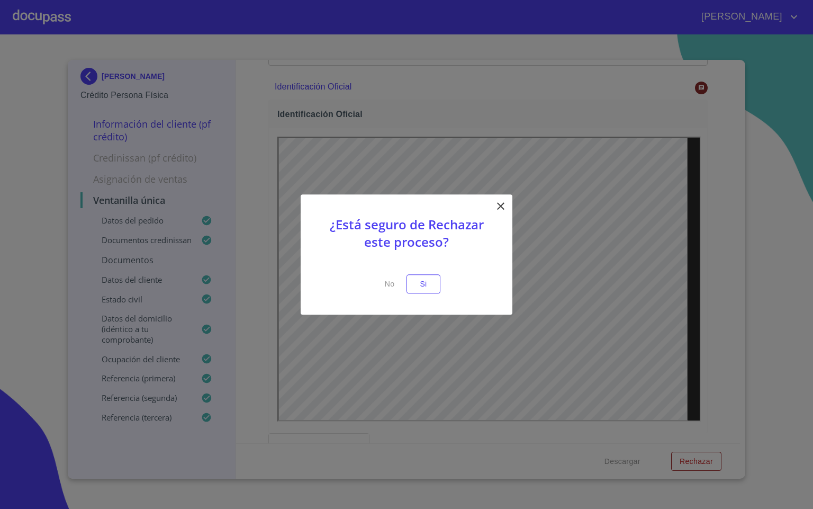
scroll to position [0, 0]
